Goal: Information Seeking & Learning: Learn about a topic

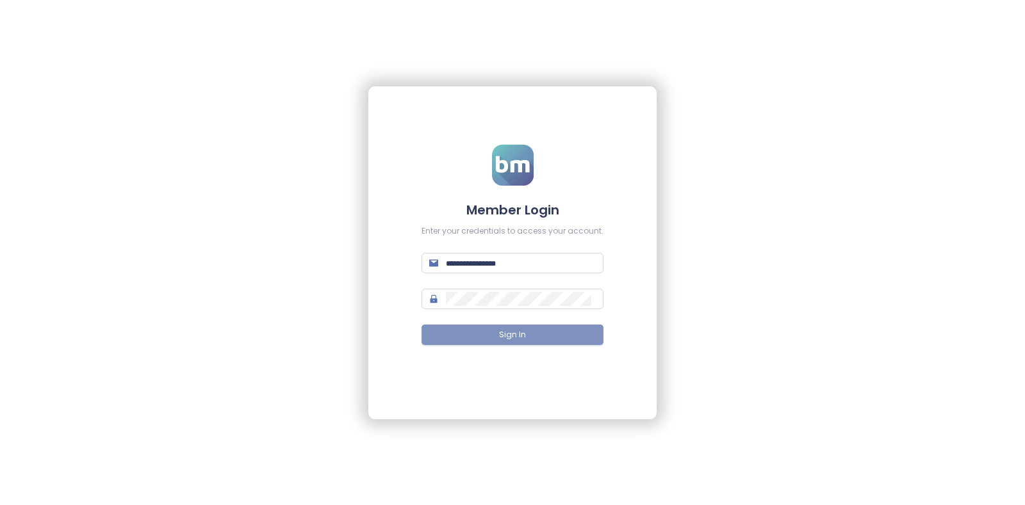
type input "**********"
click at [503, 329] on span "Sign In" at bounding box center [512, 335] width 27 height 12
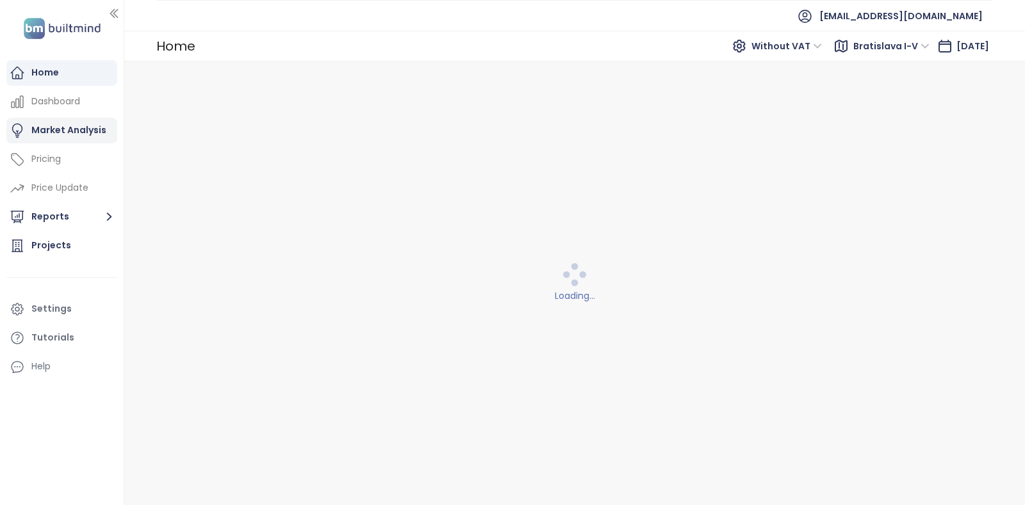
click at [61, 132] on div "Market Analysis" at bounding box center [68, 130] width 75 height 16
click at [58, 67] on div "Home" at bounding box center [61, 73] width 111 height 26
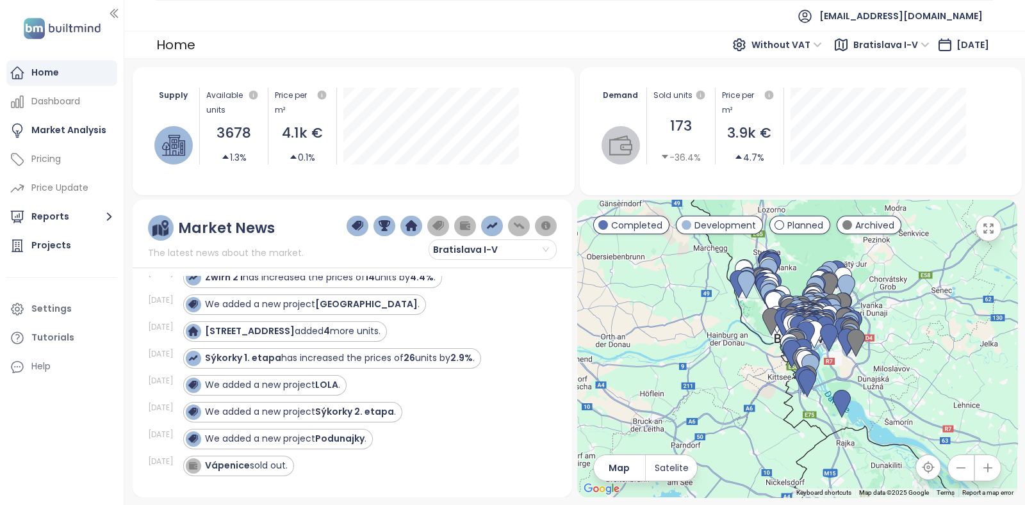
scroll to position [111, 0]
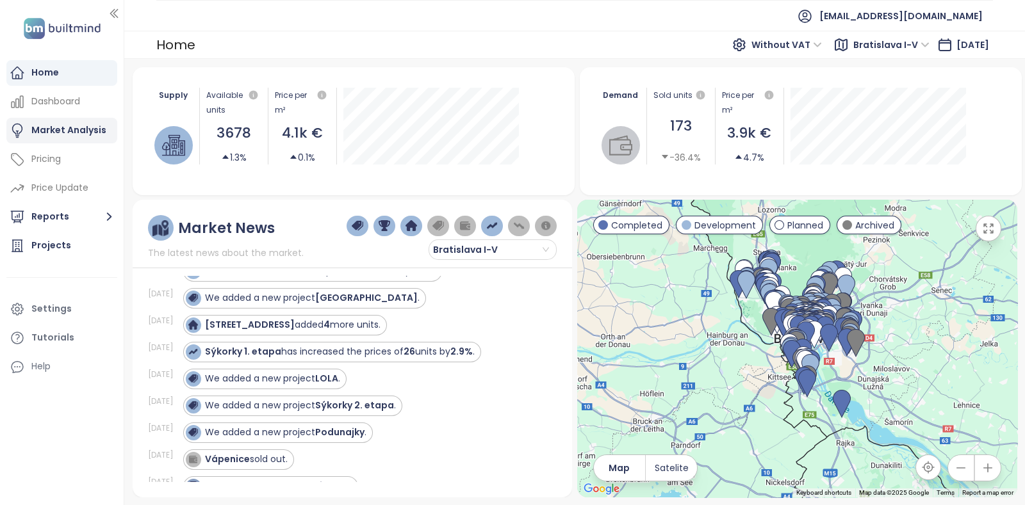
click at [54, 118] on div "Market Analysis" at bounding box center [61, 131] width 111 height 26
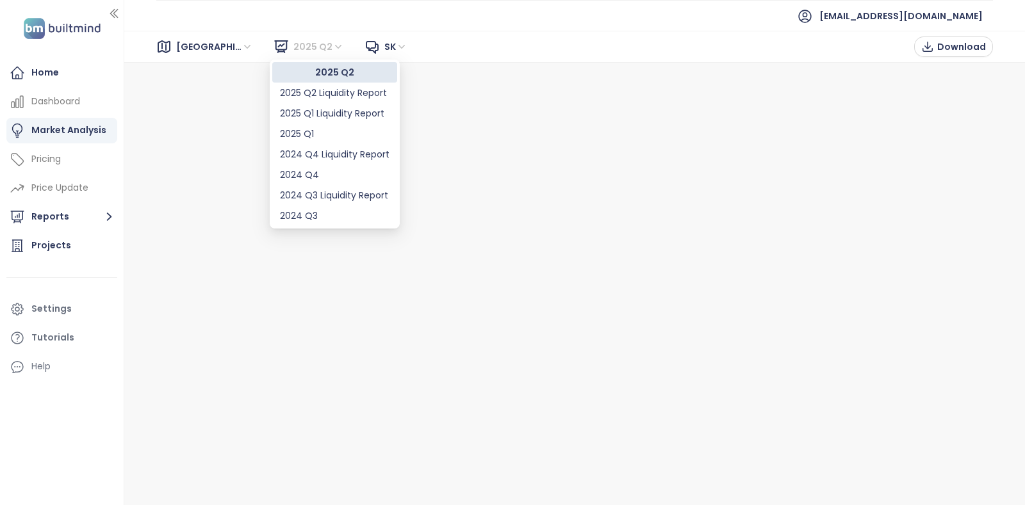
click at [302, 46] on span "2025 Q2" at bounding box center [318, 46] width 51 height 19
click at [318, 171] on div "2024 Q2" at bounding box center [334, 175] width 109 height 14
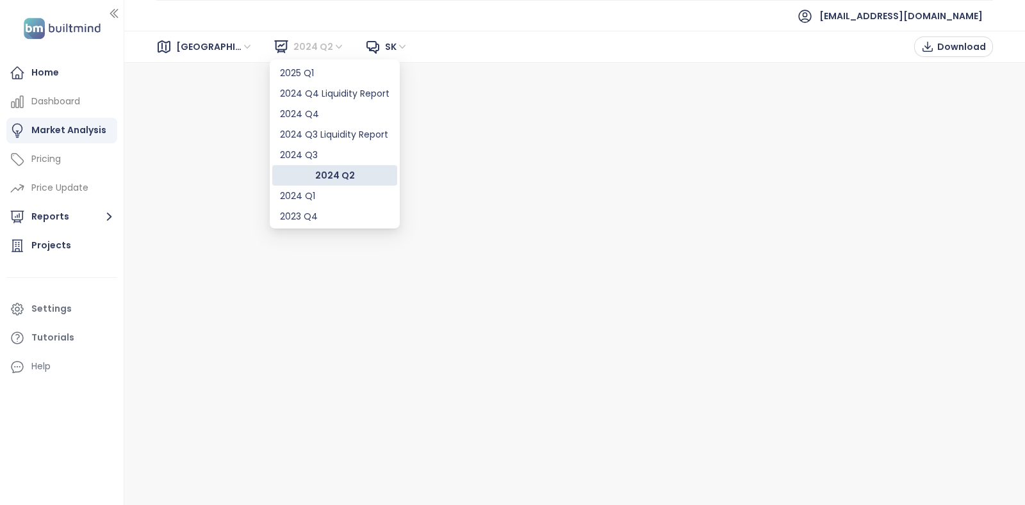
click at [296, 53] on span "2024 Q2" at bounding box center [318, 46] width 51 height 19
click at [309, 71] on div "2025 Q2" at bounding box center [334, 72] width 109 height 14
